Goal: Task Accomplishment & Management: Manage account settings

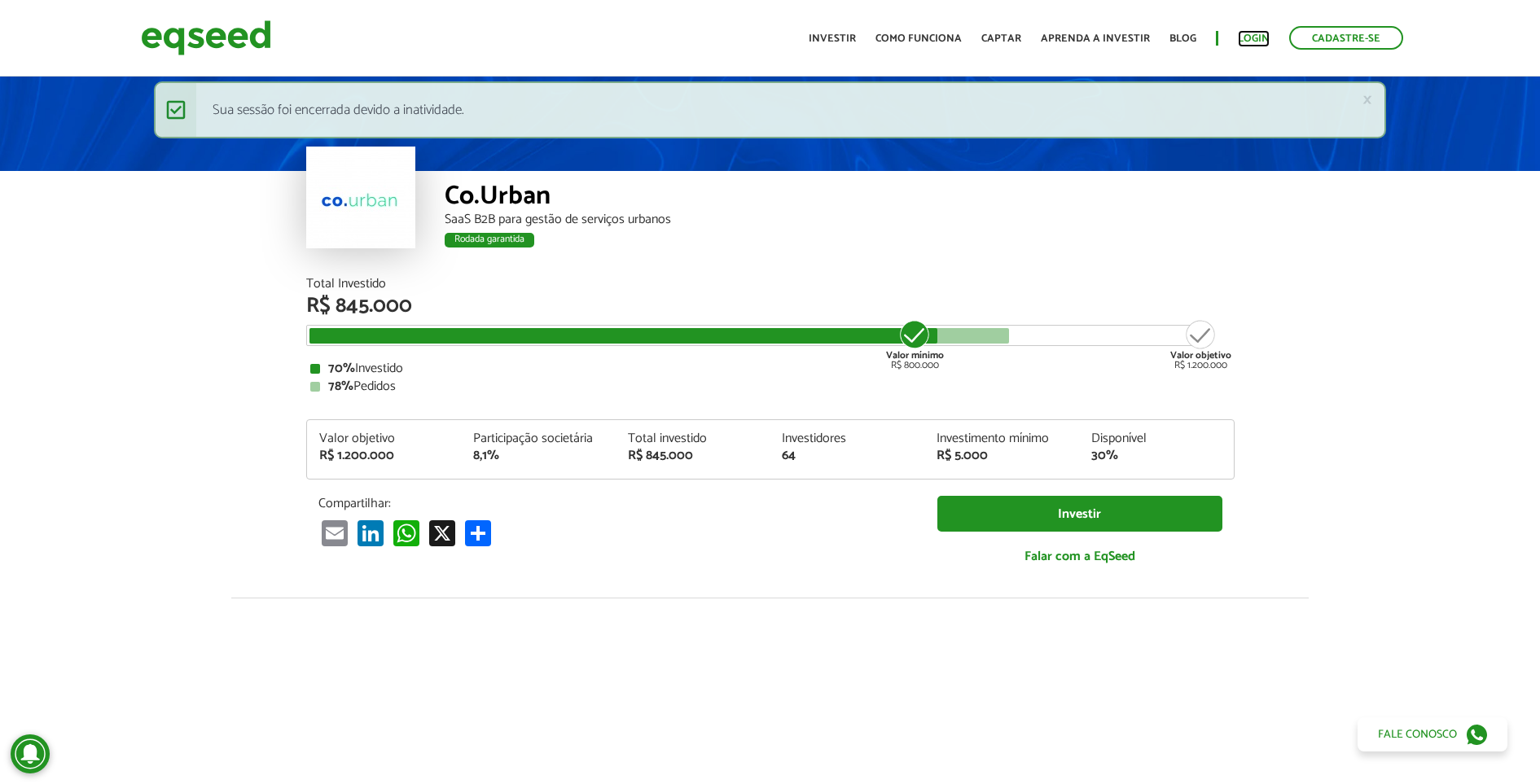
click at [1231, 34] on link "Login" at bounding box center [1254, 39] width 32 height 11
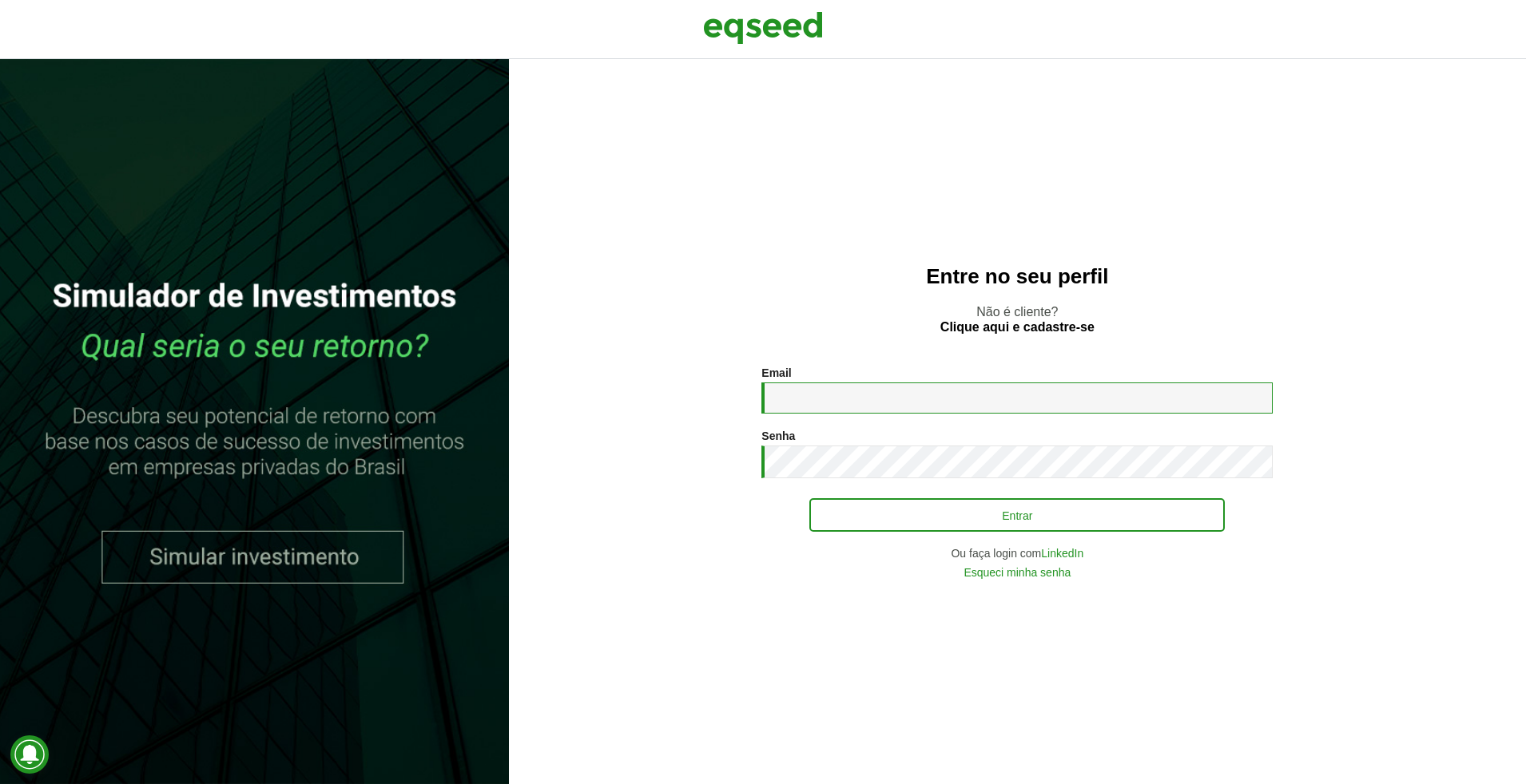
type input "**********"
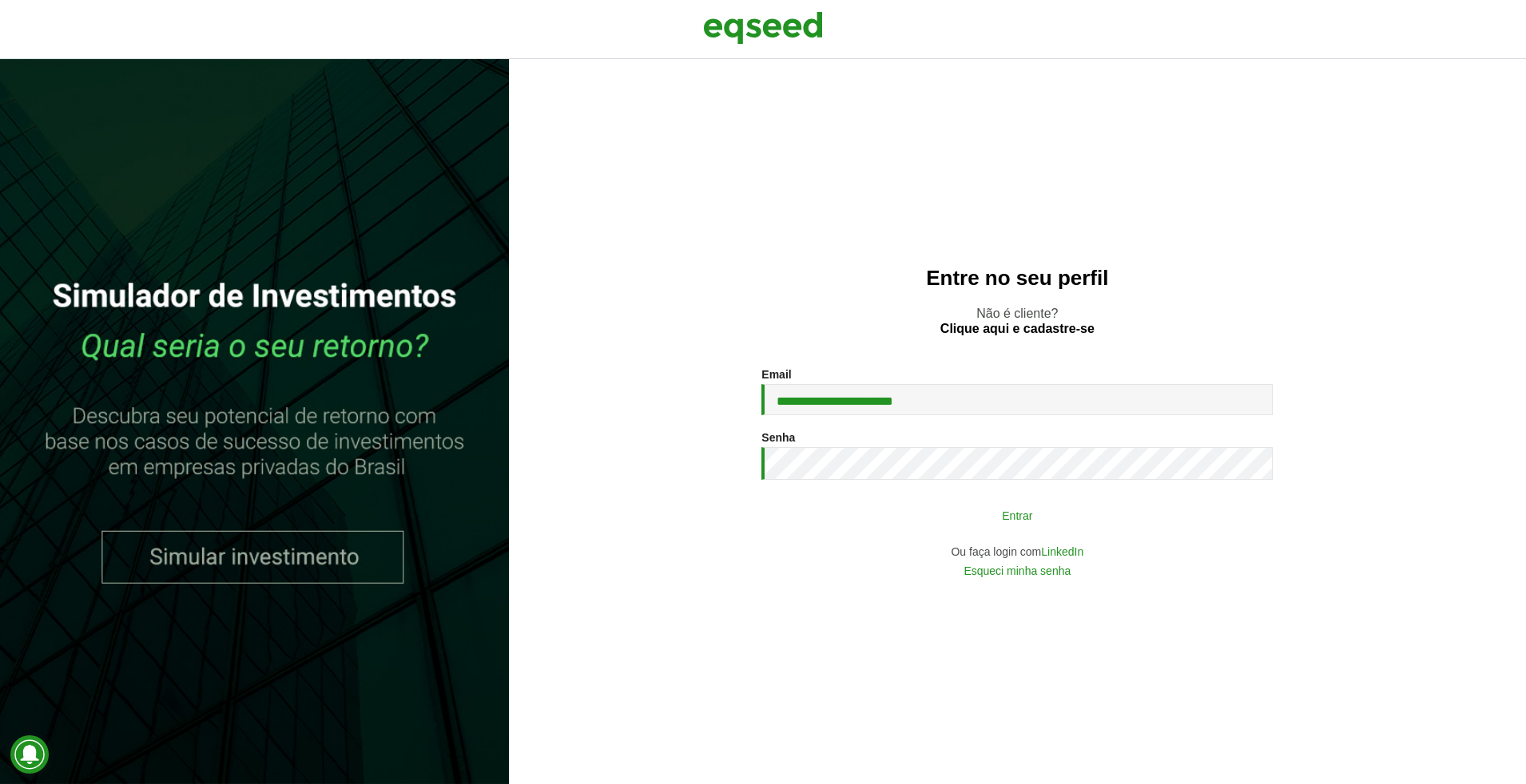
click at [999, 524] on button "Entrar" at bounding box center [1018, 515] width 416 height 31
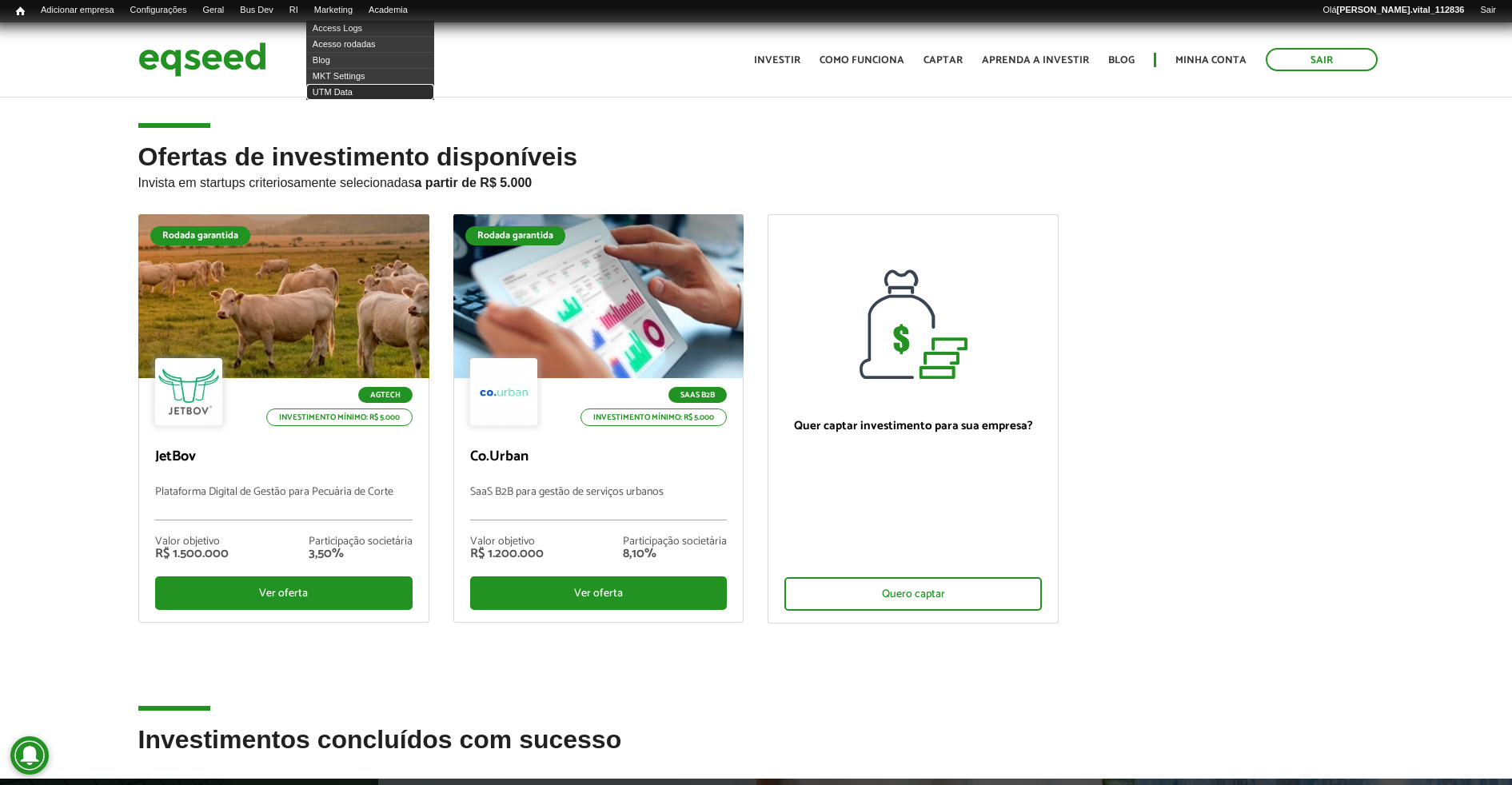
click at [390, 92] on link "UTM Data" at bounding box center [370, 92] width 128 height 16
